Goal: Obtain resource: Download file/media

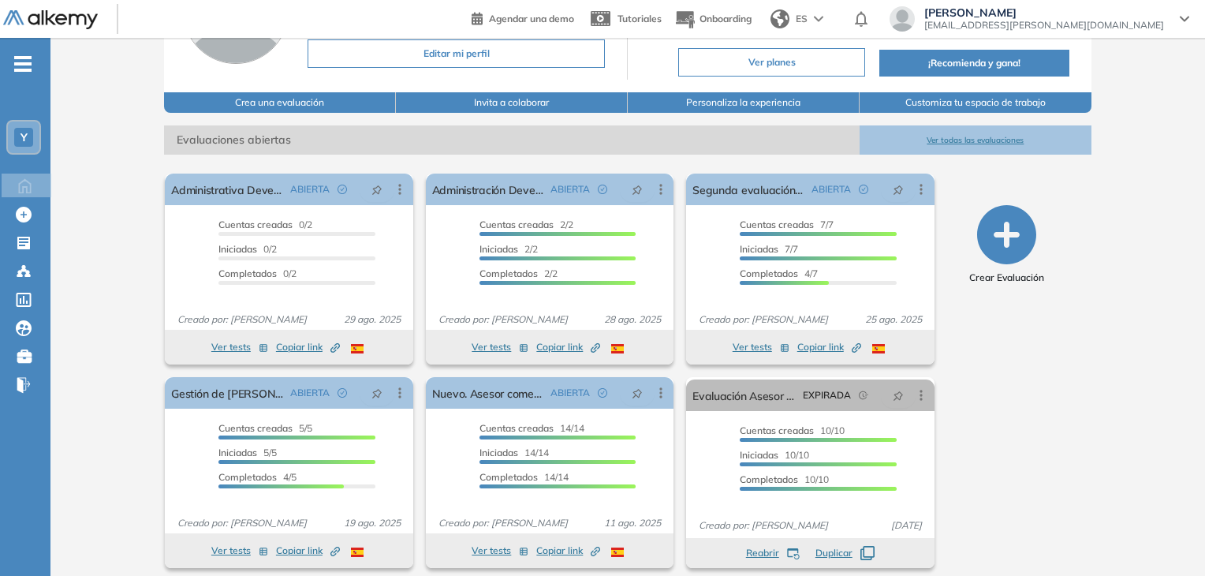
scroll to position [171, 0]
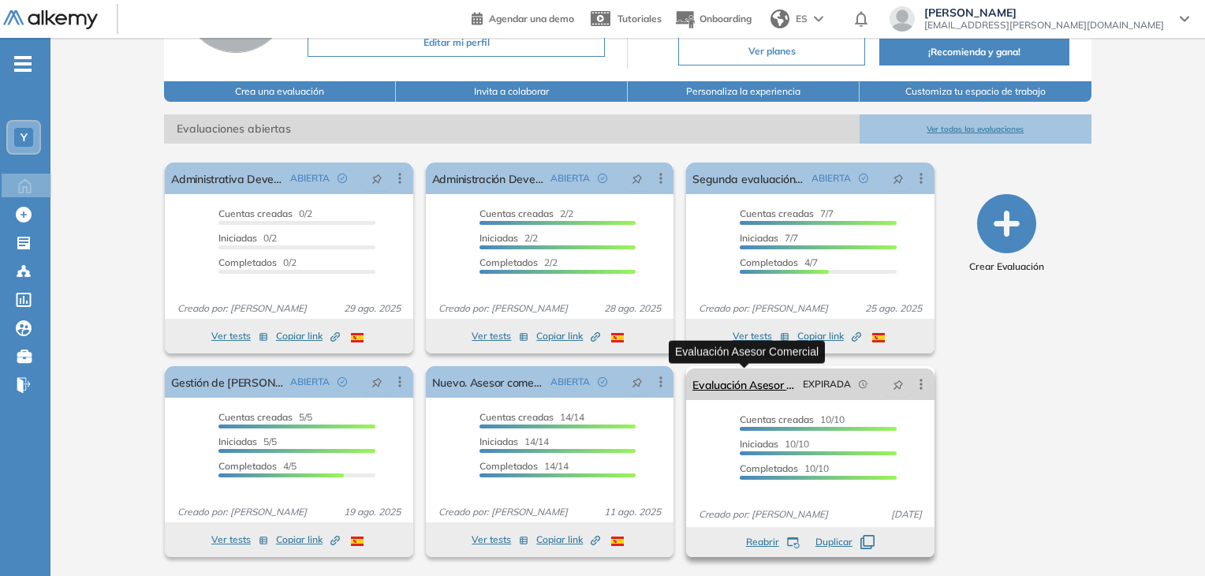
click at [729, 387] on link "Evaluación Asesor Comercial" at bounding box center [743, 384] width 103 height 32
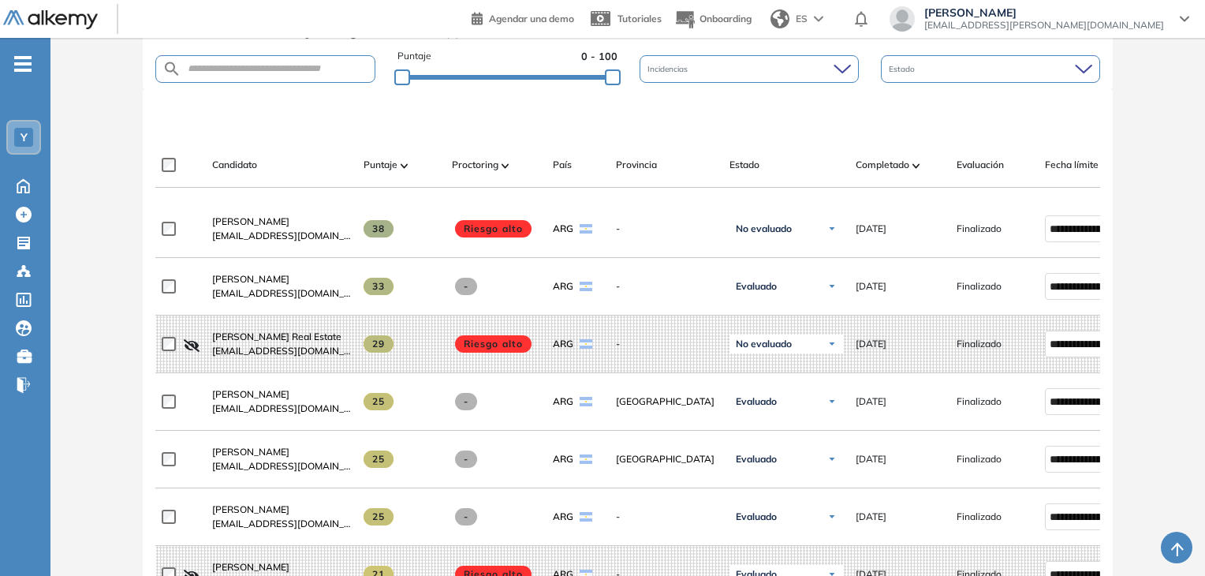
scroll to position [435, 0]
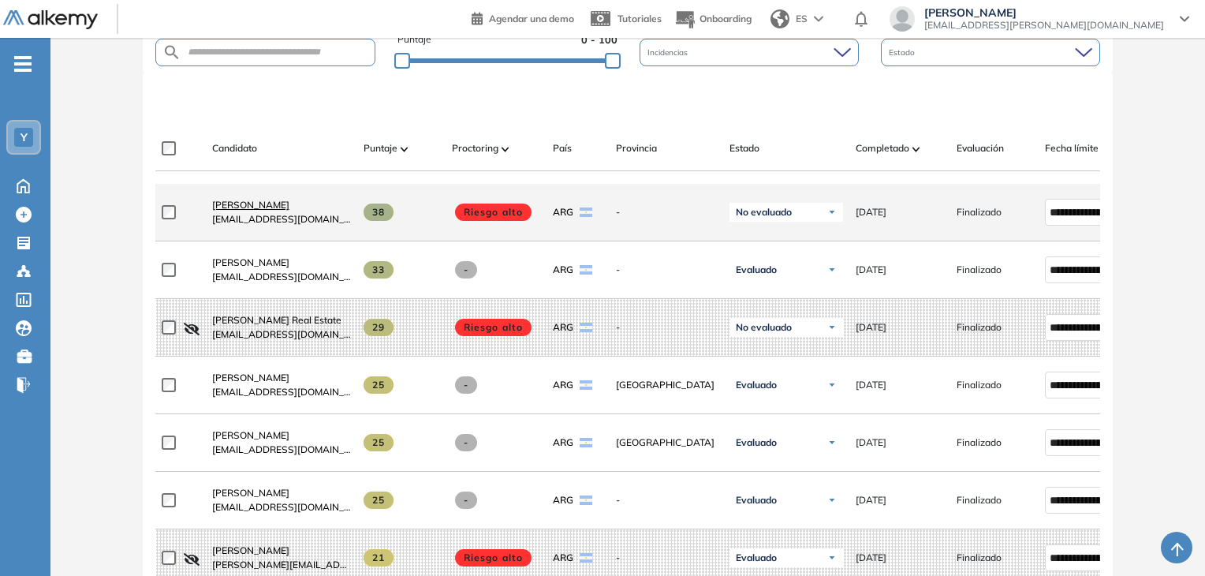
click at [244, 211] on span "[PERSON_NAME]" at bounding box center [250, 205] width 77 height 12
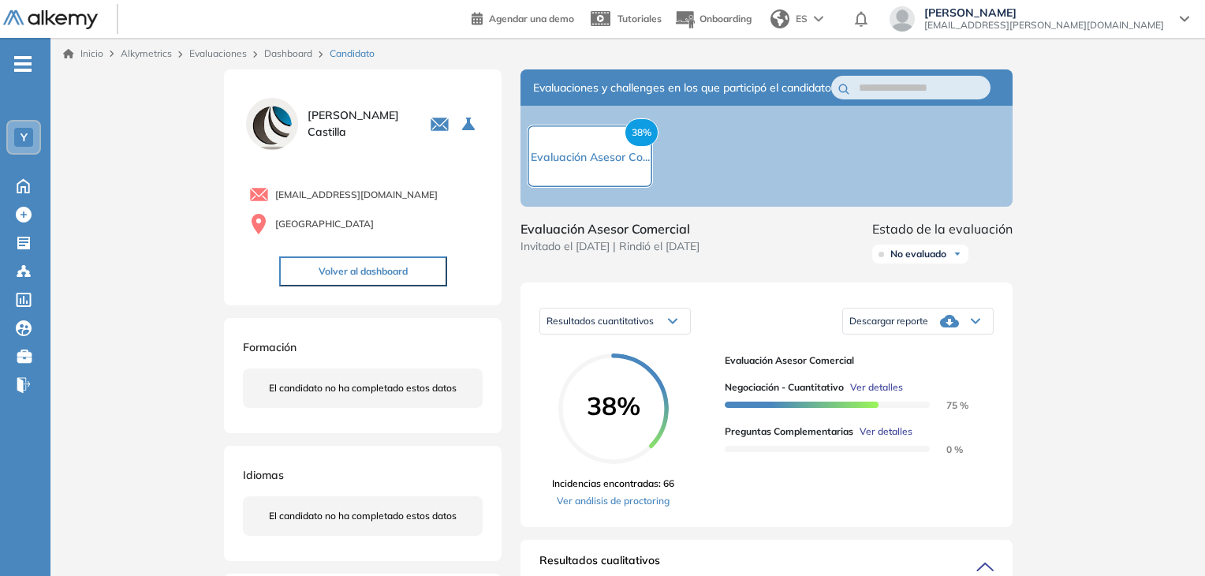
click at [926, 263] on div "No evaluado" at bounding box center [920, 253] width 96 height 19
click at [938, 260] on span "No evaluado" at bounding box center [918, 254] width 56 height 13
click at [924, 321] on li "Evaluado" at bounding box center [909, 313] width 37 height 16
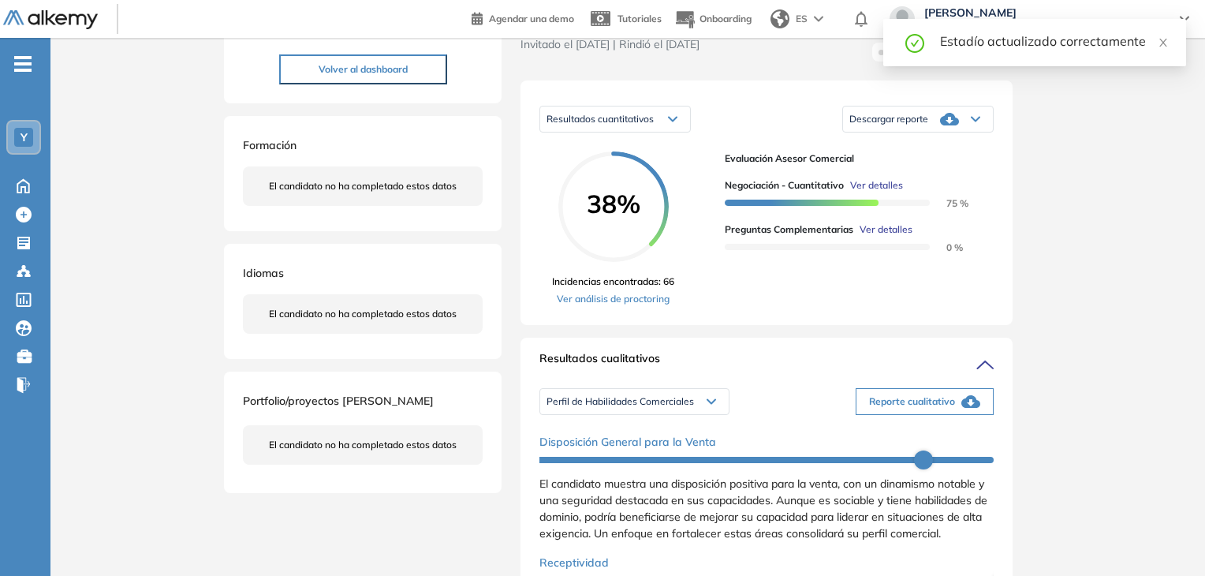
scroll to position [237, 0]
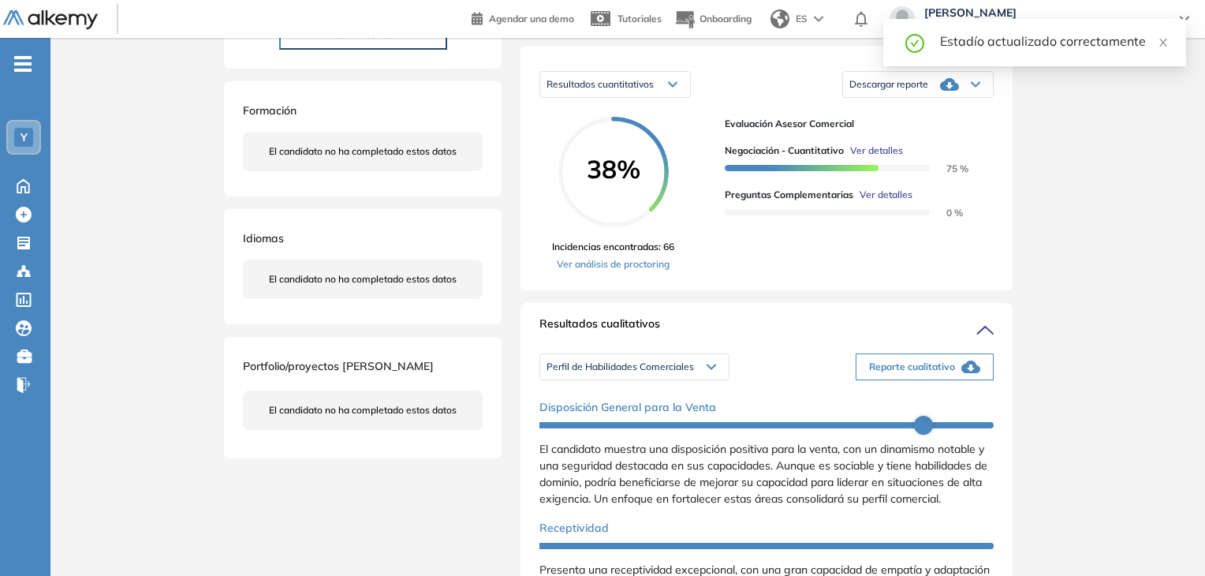
click at [1128, 177] on div "Inicio Alkymetrics Evaluaciones Dashboard Candidato Duración : 00:00:00 Cantida…" at bounding box center [627, 494] width 1154 height 1387
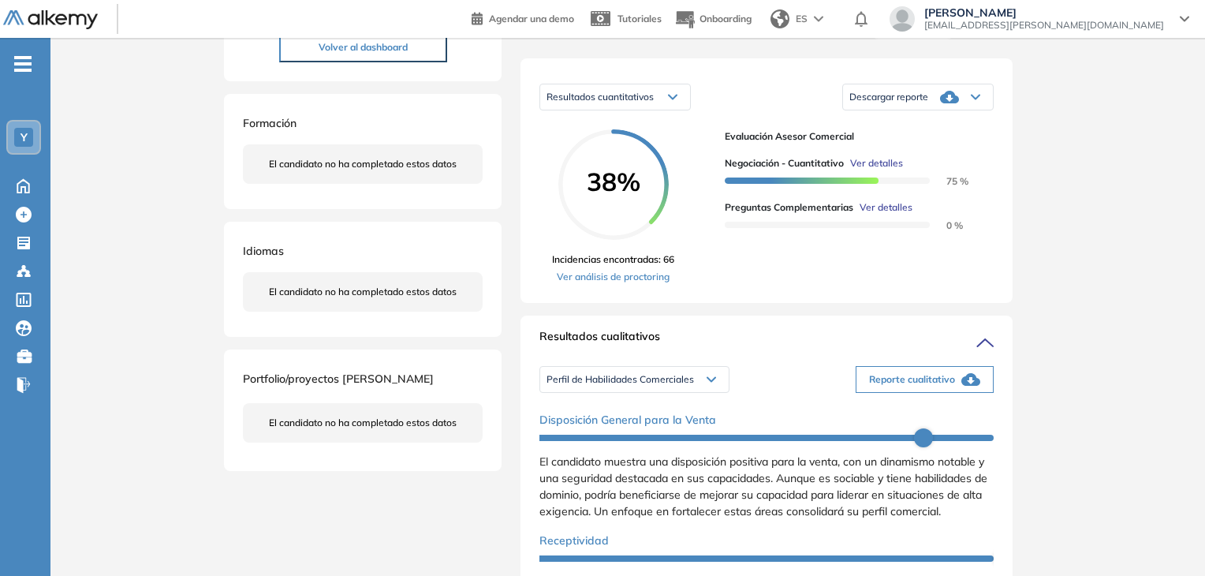
scroll to position [315, 0]
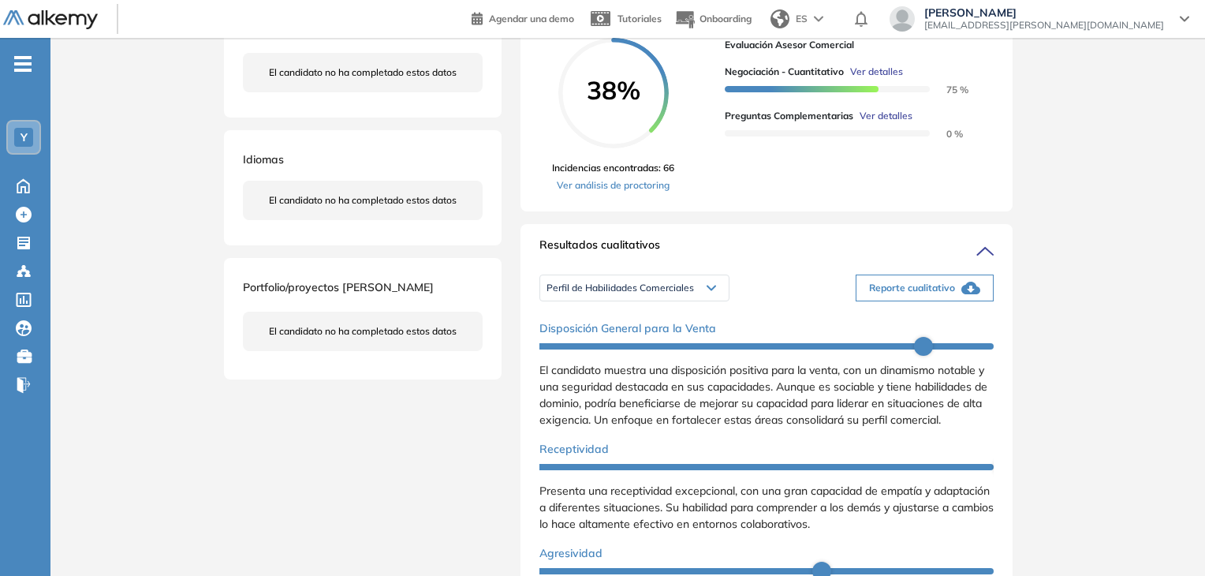
click at [952, 301] on button "Reporte cualitativo" at bounding box center [924, 287] width 138 height 27
click at [709, 293] on div "Perfil de Habilidades Comerciales" at bounding box center [634, 287] width 188 height 25
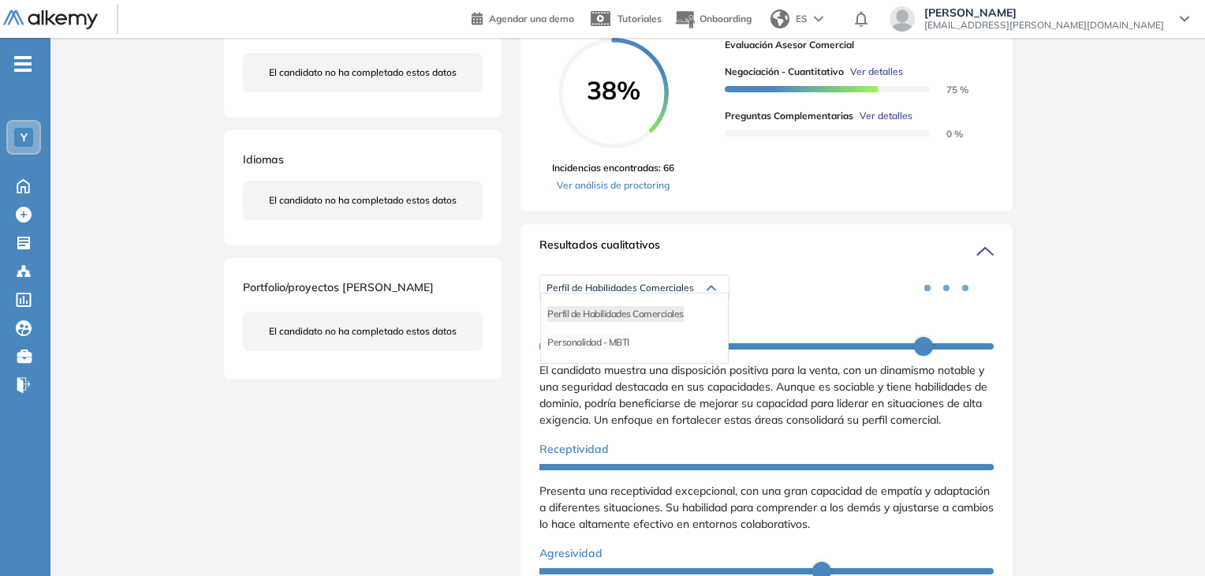
click at [605, 350] on li "Personalidad - MBTI" at bounding box center [588, 342] width 82 height 16
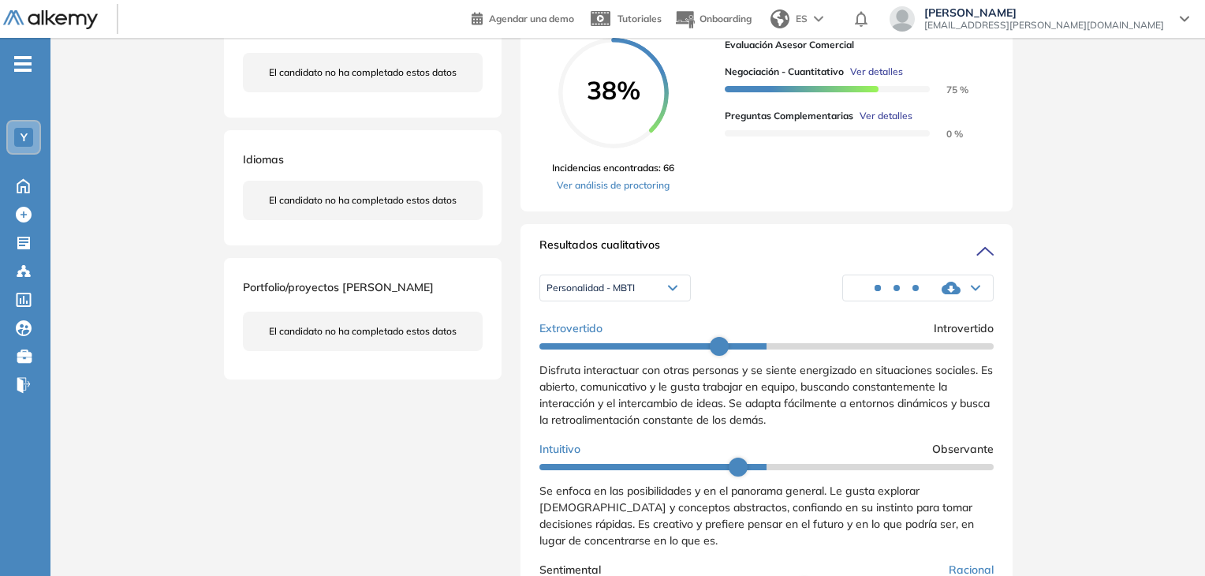
click at [1085, 181] on div "Inicio Alkymetrics Evaluaciones Dashboard Candidato Duración : 00:00:00 Cantida…" at bounding box center [627, 415] width 1154 height 1387
click at [1139, 102] on div "Inicio Alkymetrics Evaluaciones Dashboard Candidato Duración : 00:00:00 Cantida…" at bounding box center [627, 434] width 1154 height 1424
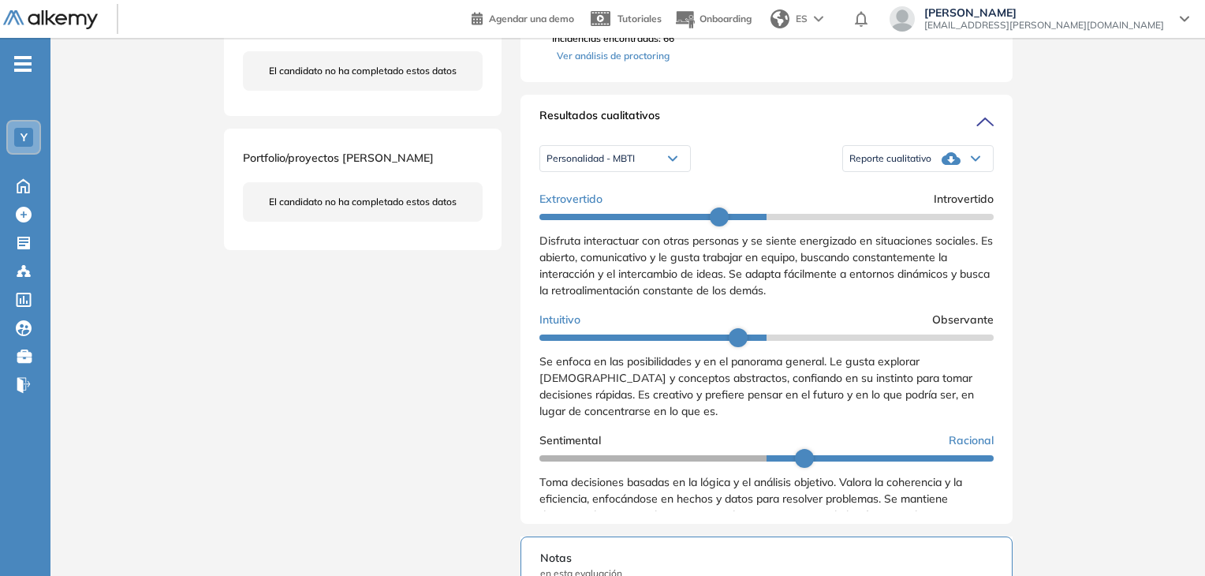
scroll to position [473, 0]
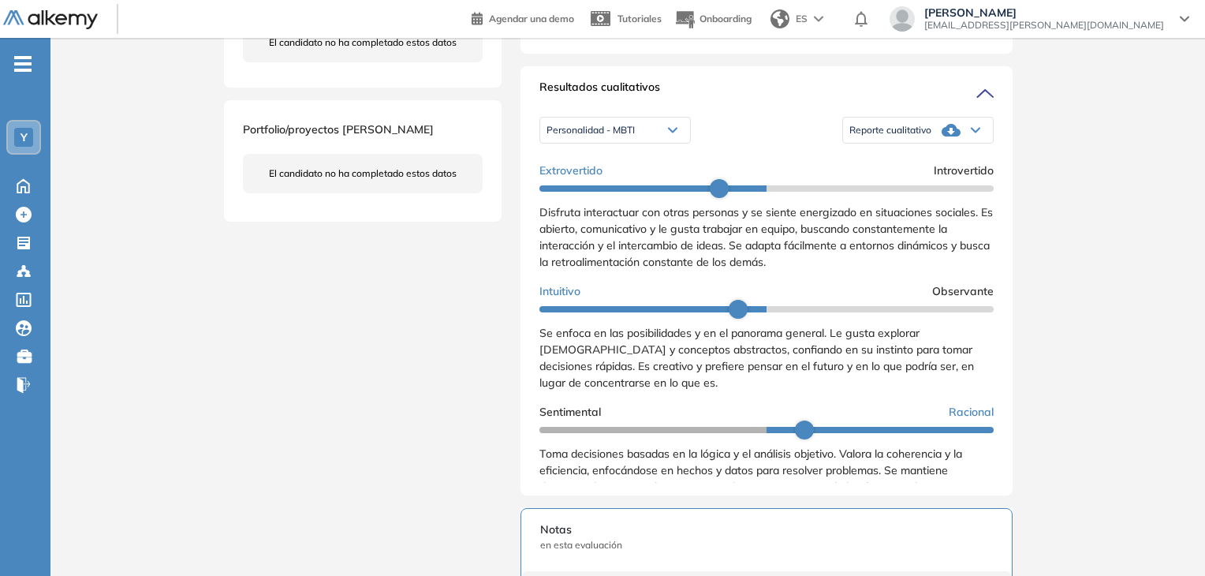
click at [1120, 221] on div "Inicio Alkymetrics Evaluaciones Dashboard Candidato Duración : 00:00:00 Cantida…" at bounding box center [627, 277] width 1154 height 1424
click at [1146, 162] on div "Inicio Alkymetrics Evaluaciones Dashboard Candidato Duración : 00:00:00 Cantida…" at bounding box center [627, 277] width 1154 height 1424
click at [1127, 155] on div "Inicio Alkymetrics Evaluaciones Dashboard Candidato Duración : 00:00:00 Cantida…" at bounding box center [627, 277] width 1154 height 1424
click at [969, 146] on div "Reporte cualitativo" at bounding box center [918, 130] width 150 height 32
click at [922, 164] on li "Reporte con Afinidad AI" at bounding box center [898, 156] width 96 height 16
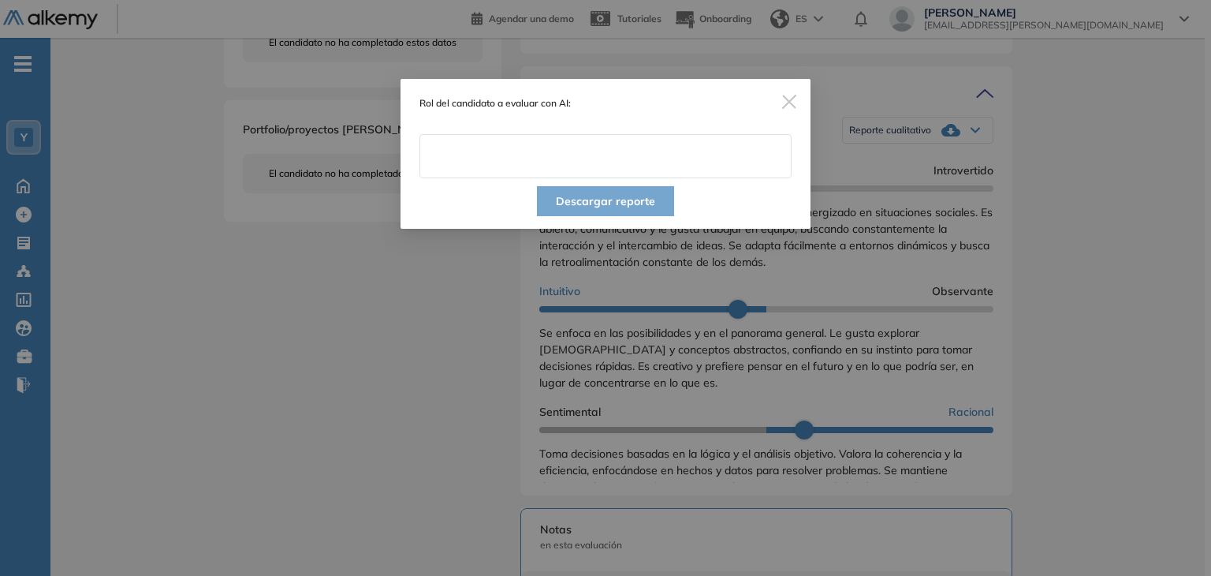
click at [584, 157] on input "text" at bounding box center [605, 156] width 372 height 44
type input "**********"
click at [628, 198] on button "Descargar reporte" at bounding box center [605, 201] width 137 height 30
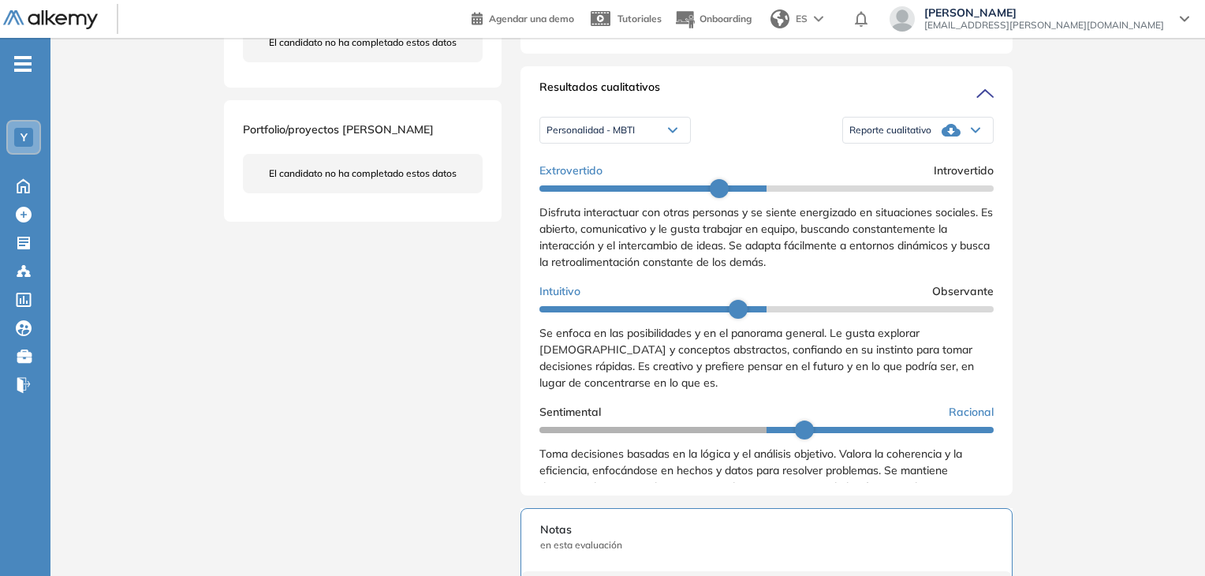
click at [669, 149] on div "Personalidad - MBTI Perfil de Habilidades Comerciales Personalidad - MBTI" at bounding box center [614, 129] width 151 height 39
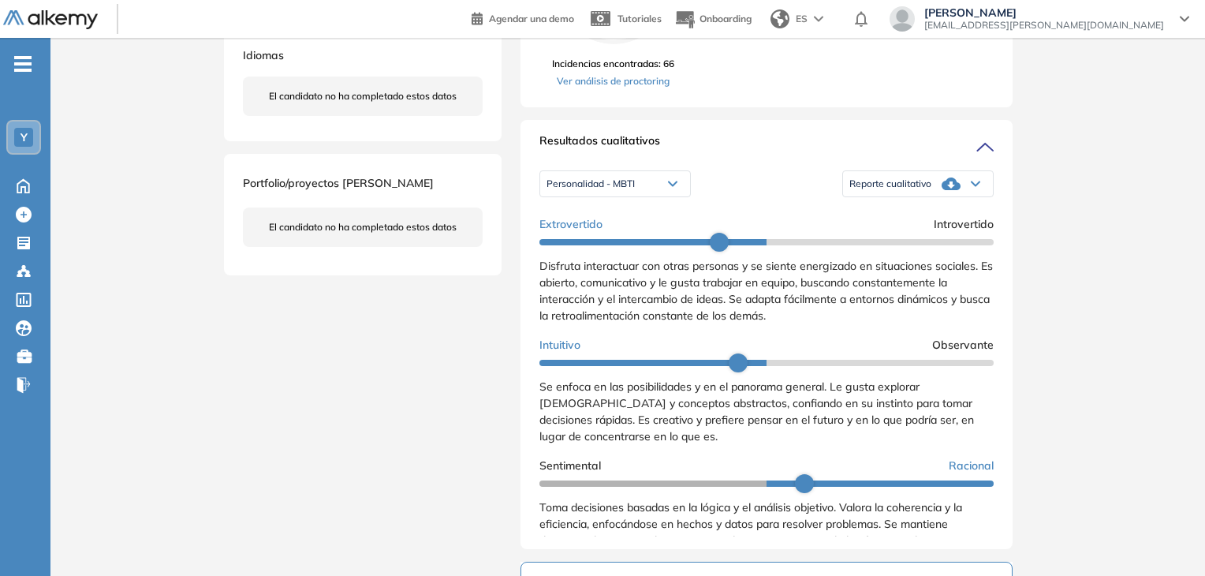
scroll to position [394, 0]
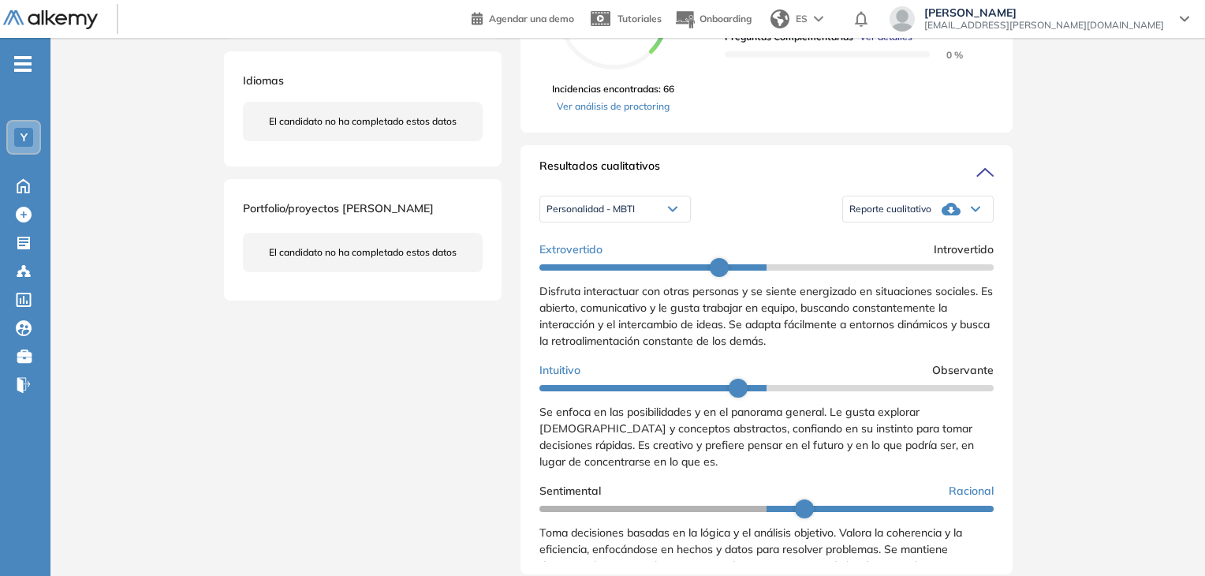
click at [815, 183] on div "Resultados cualitativos" at bounding box center [766, 170] width 454 height 25
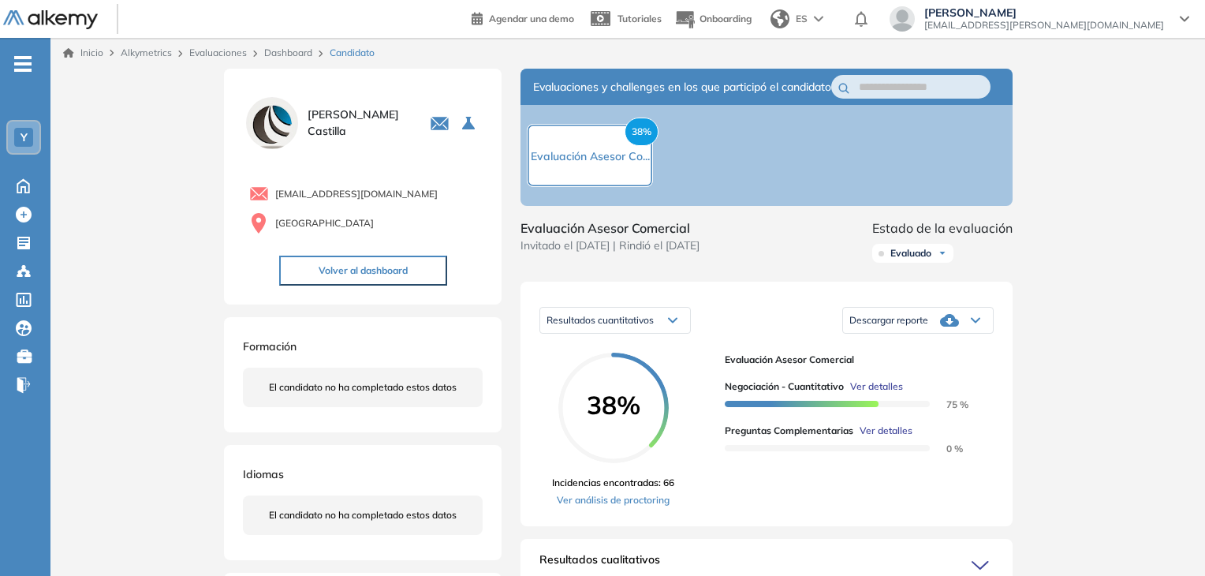
scroll to position [0, 0]
click at [1082, 203] on div "Inicio Alkymetrics Evaluaciones Dashboard Candidato Duración : 00:00:00 Cantida…" at bounding box center [627, 560] width 1154 height 1045
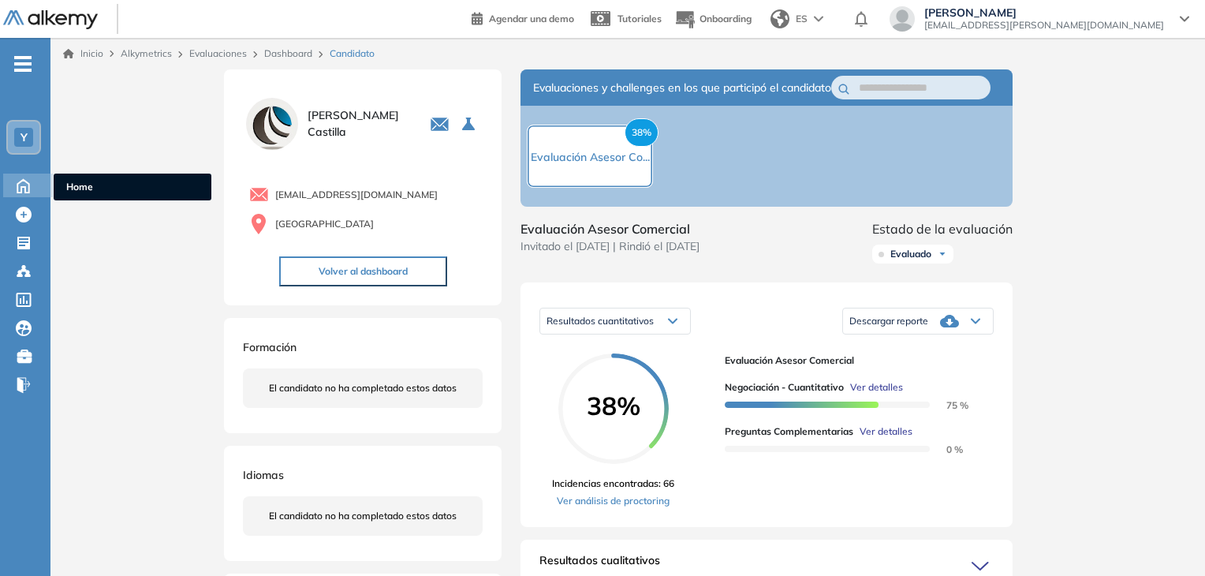
click at [28, 188] on icon at bounding box center [23, 184] width 28 height 19
